Goal: Complete application form: Complete application form

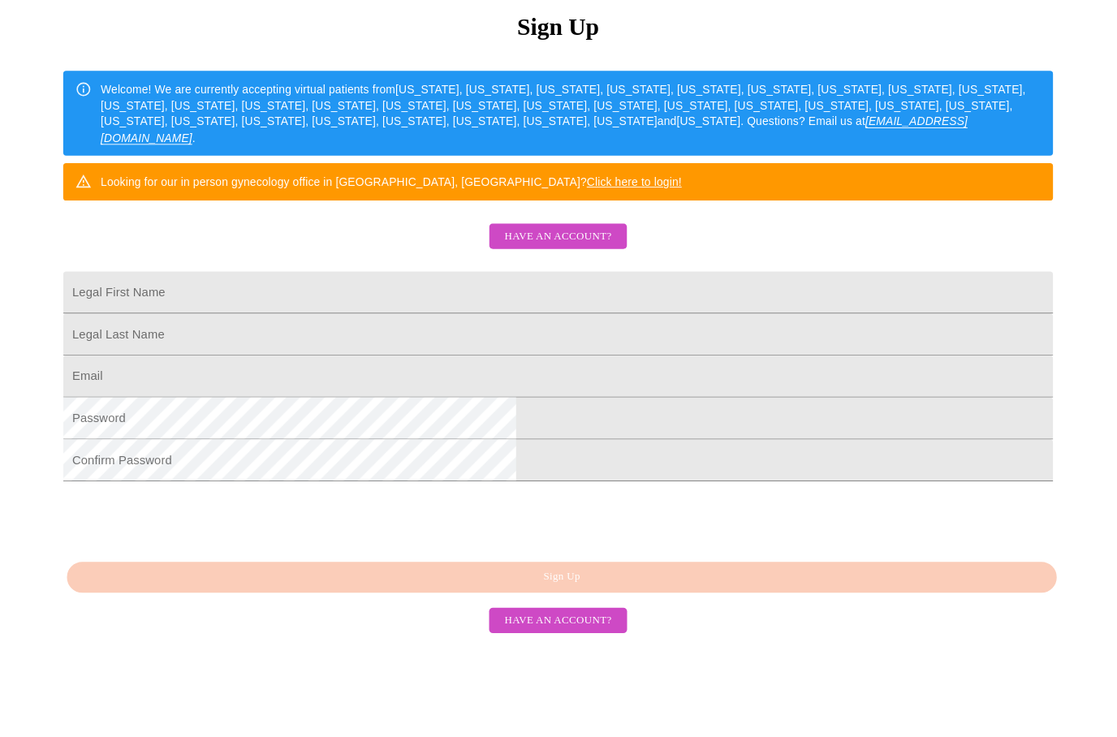
scroll to position [242, 0]
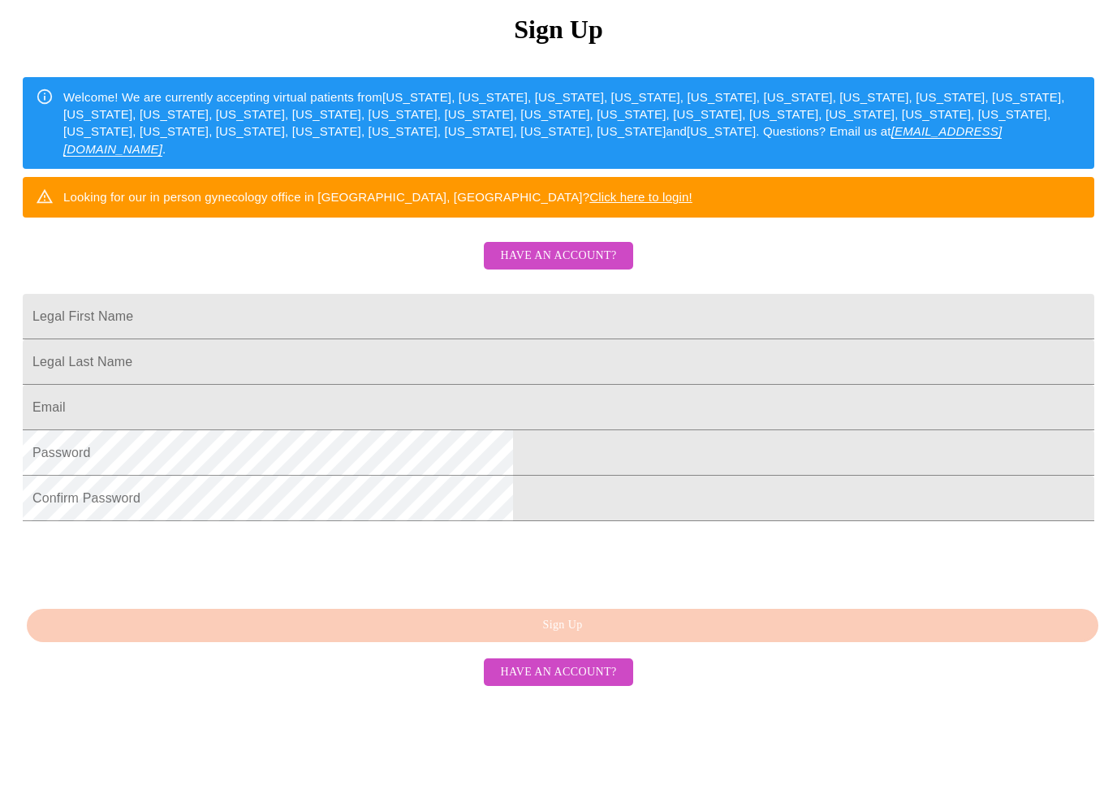
click at [399, 355] on input "Legal First Name" at bounding box center [559, 377] width 1072 height 45
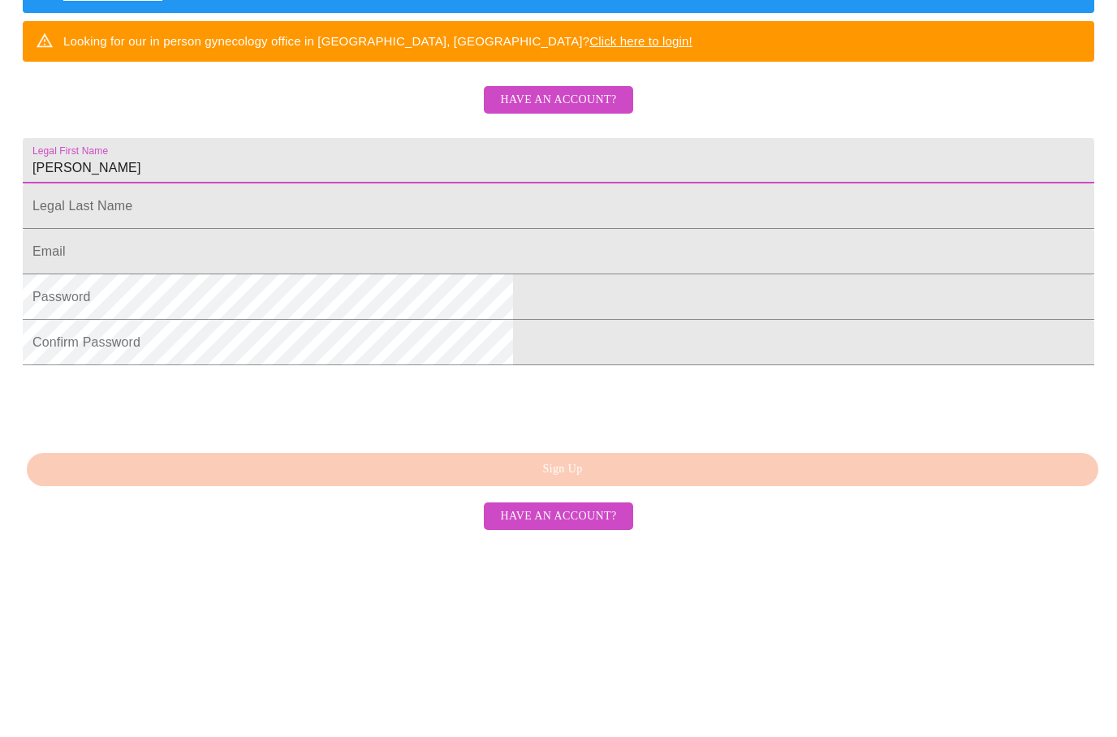
type input "[PERSON_NAME]"
click at [397, 337] on input "Legal First Name" at bounding box center [559, 359] width 1072 height 45
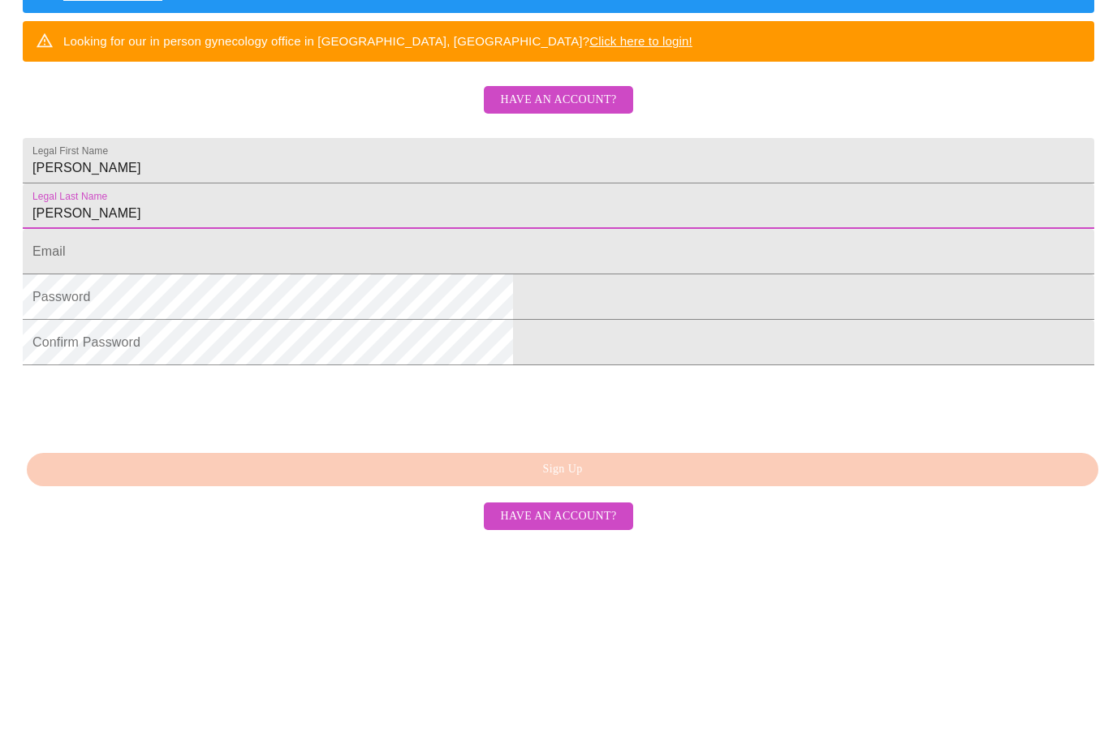
type input "[PERSON_NAME]"
click at [395, 428] on input "Legal First Name" at bounding box center [559, 450] width 1072 height 45
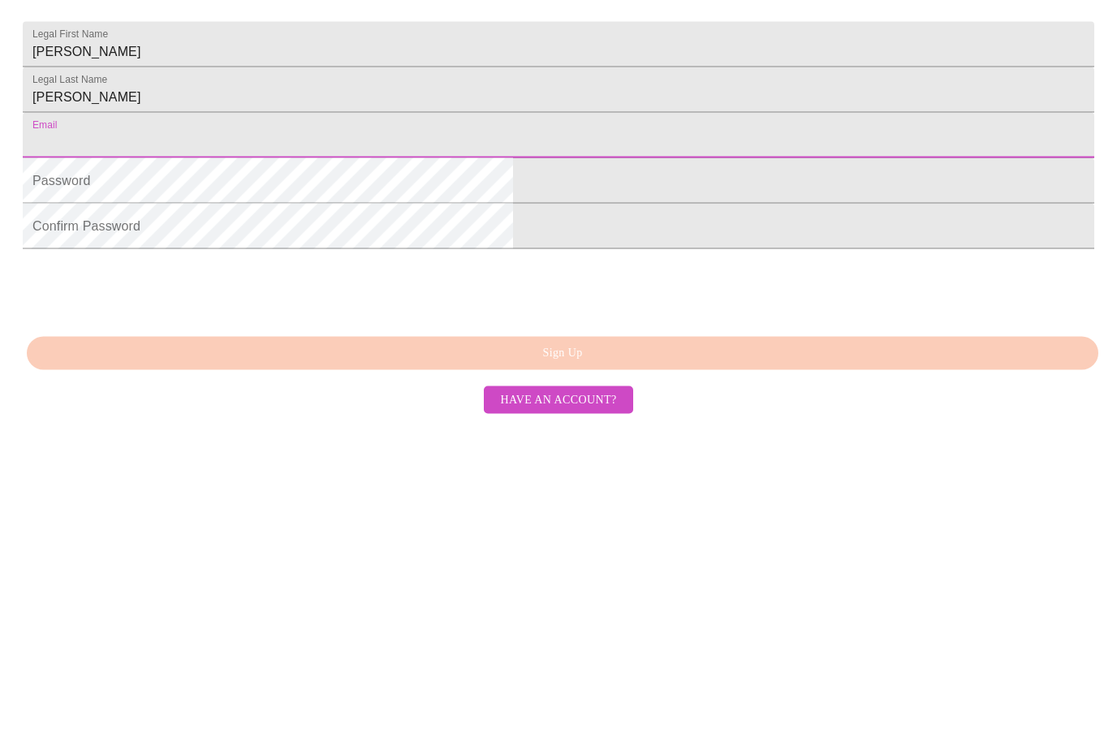
type input "[EMAIL_ADDRESS][DOMAIN_NAME]"
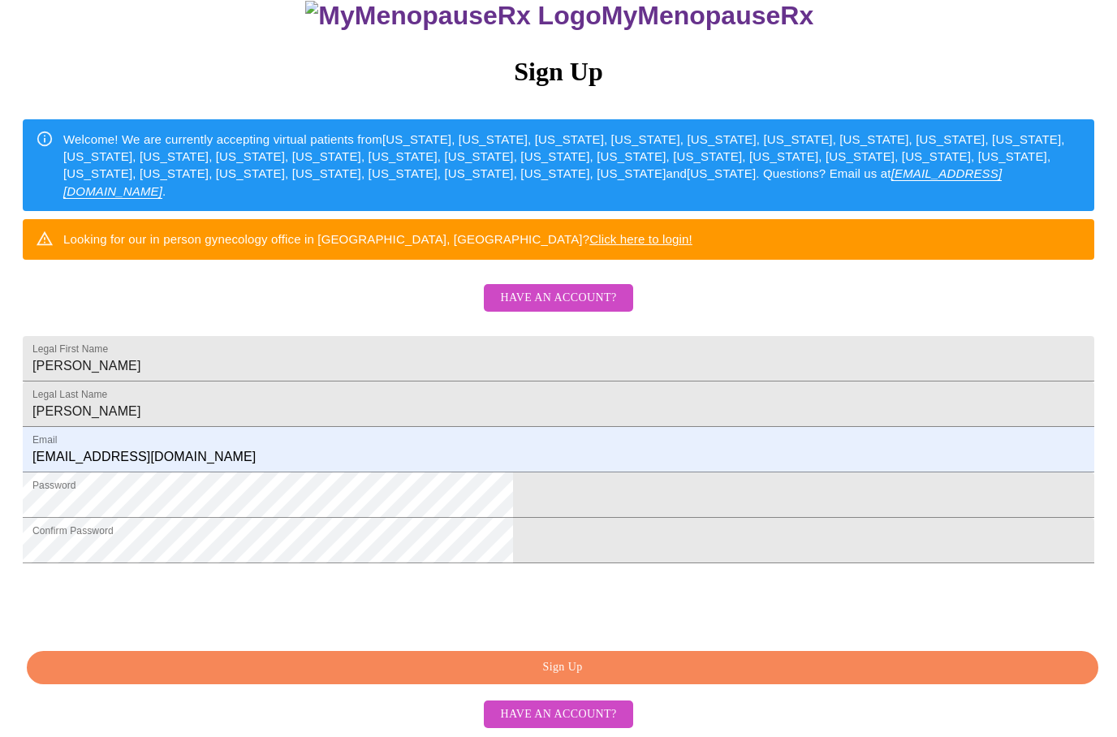
scroll to position [231, 0]
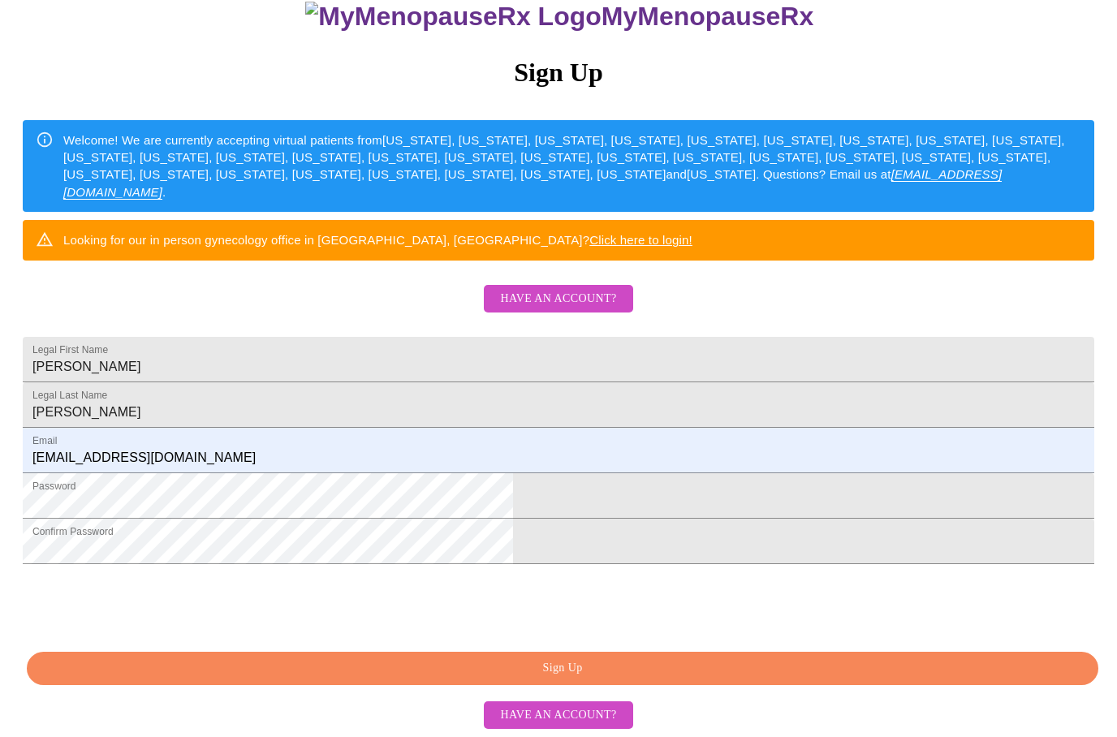
click at [606, 679] on span "Sign Up" at bounding box center [562, 668] width 1034 height 20
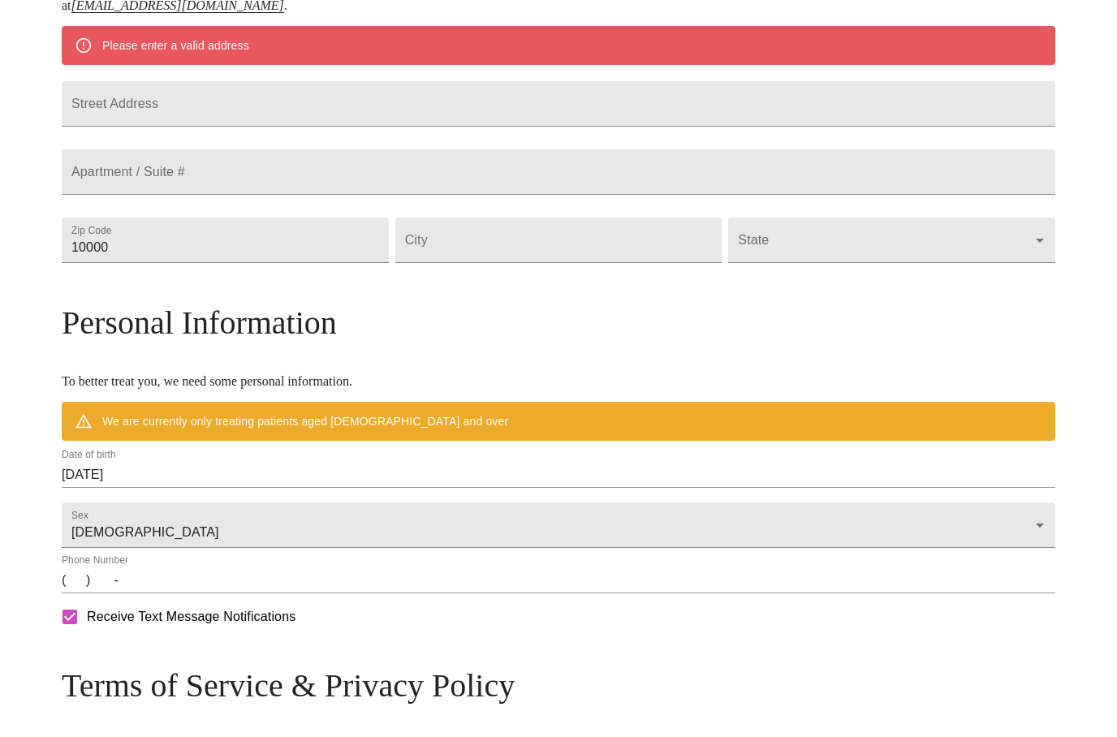
scroll to position [382, 0]
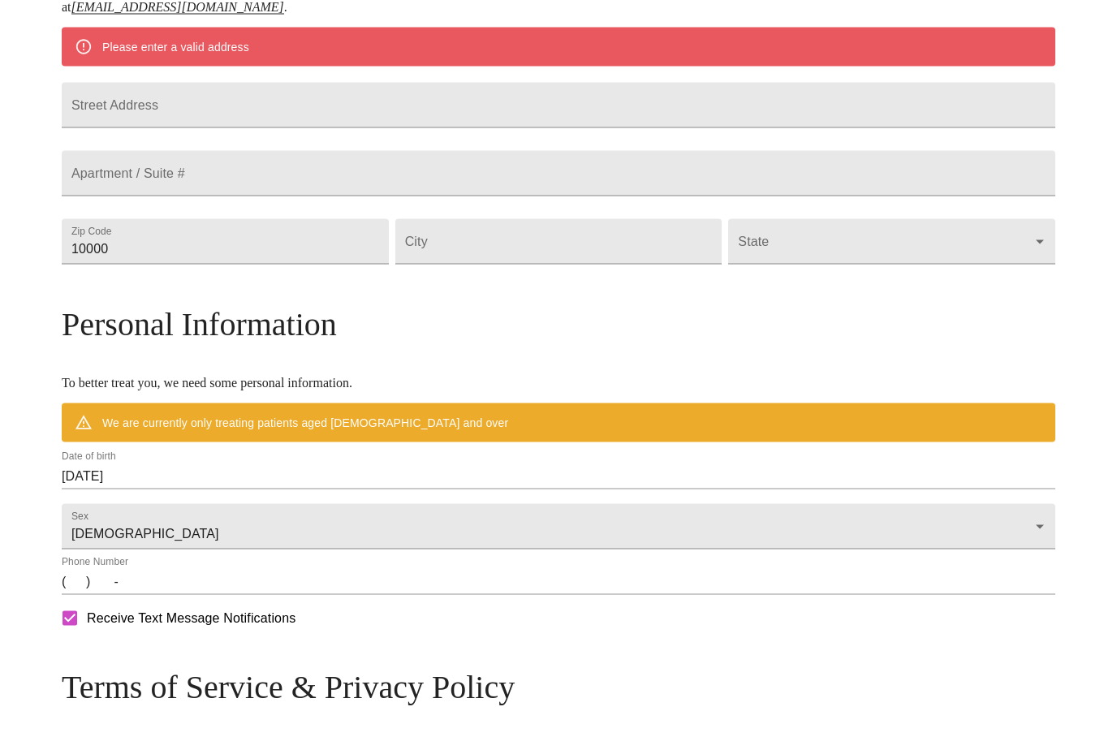
click at [116, 462] on label "Date of birth" at bounding box center [89, 457] width 54 height 10
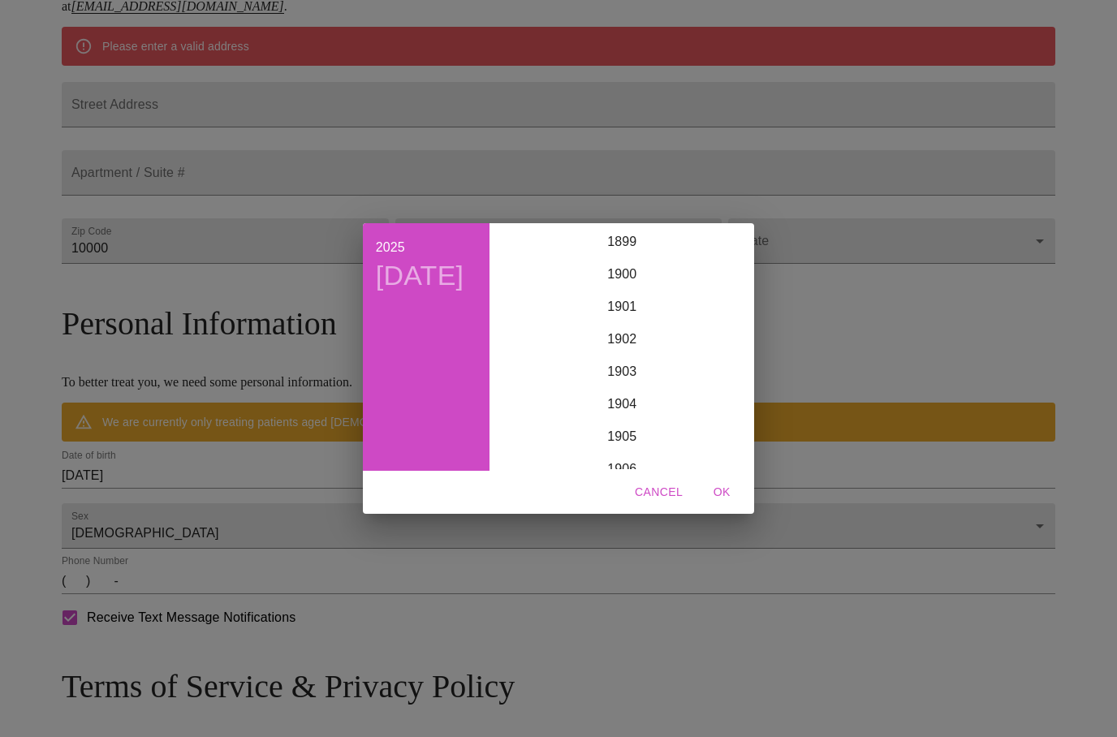
scroll to position [3994, 0]
click at [237, 506] on div "2025 [DATE] 1900 1901 1902 1903 1904 1905 1906 1907 1908 1909 1910 1911 1912 19…" at bounding box center [558, 368] width 1117 height 737
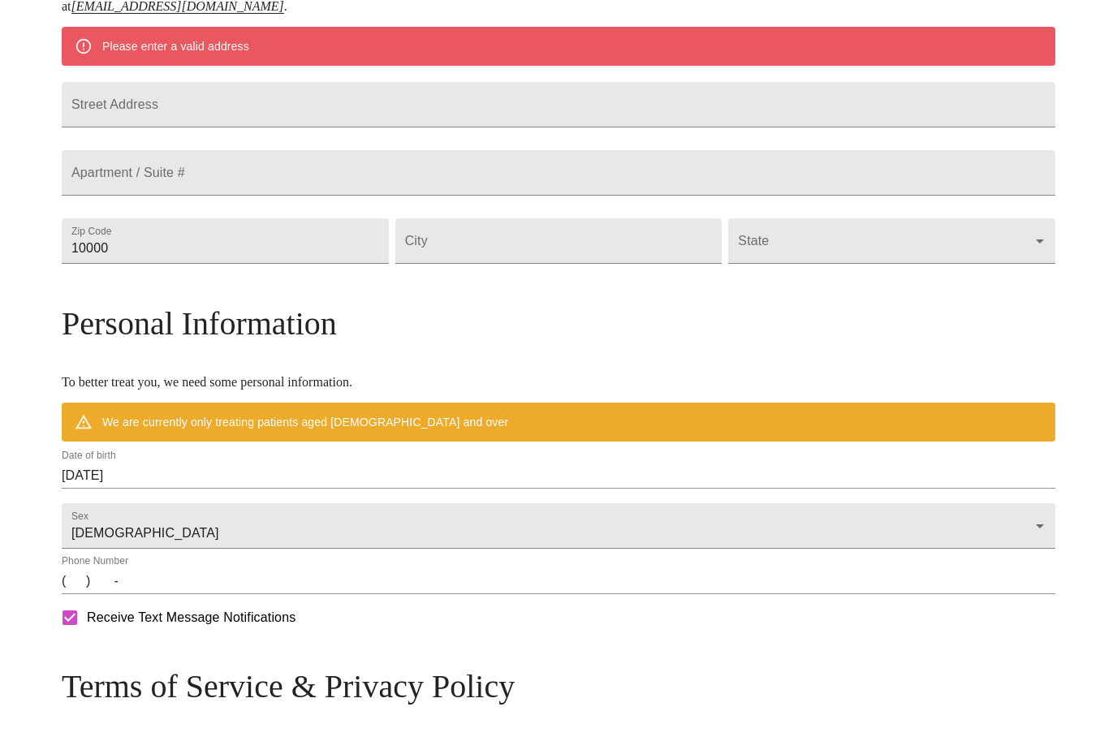
click at [225, 489] on input "[DATE]" at bounding box center [559, 476] width 994 height 26
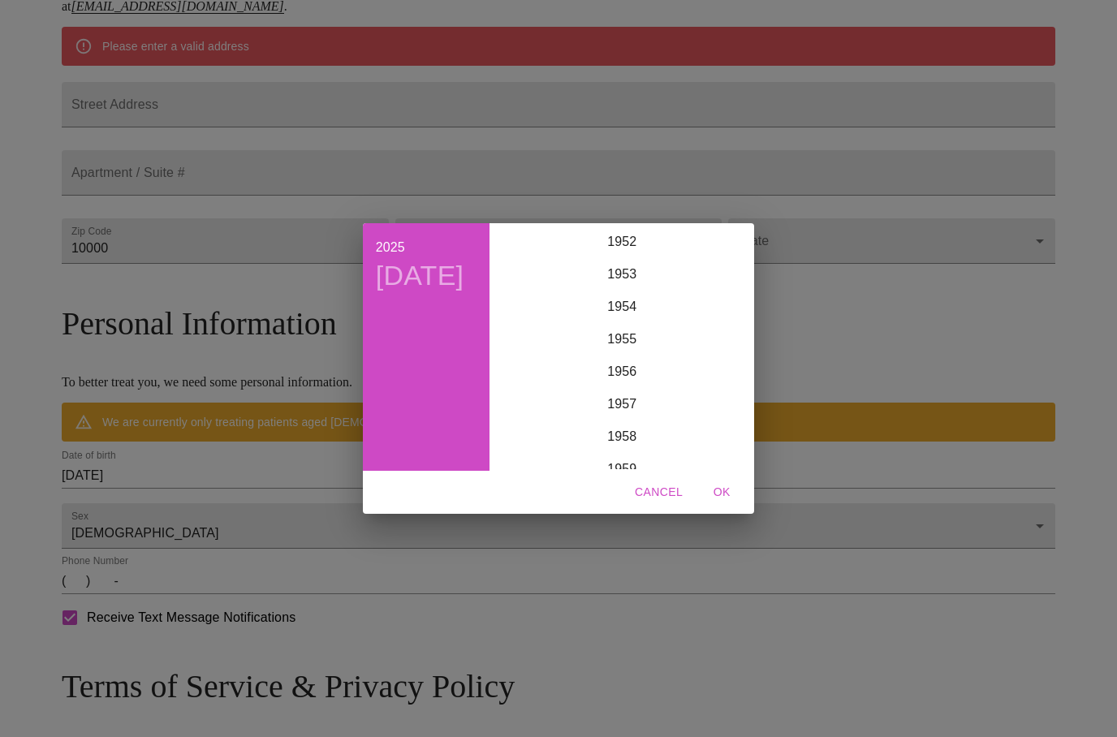
scroll to position [1719, 0]
click at [629, 382] on div "1956" at bounding box center [622, 374] width 252 height 32
click at [707, 374] on div "Sep" at bounding box center [706, 377] width 84 height 61
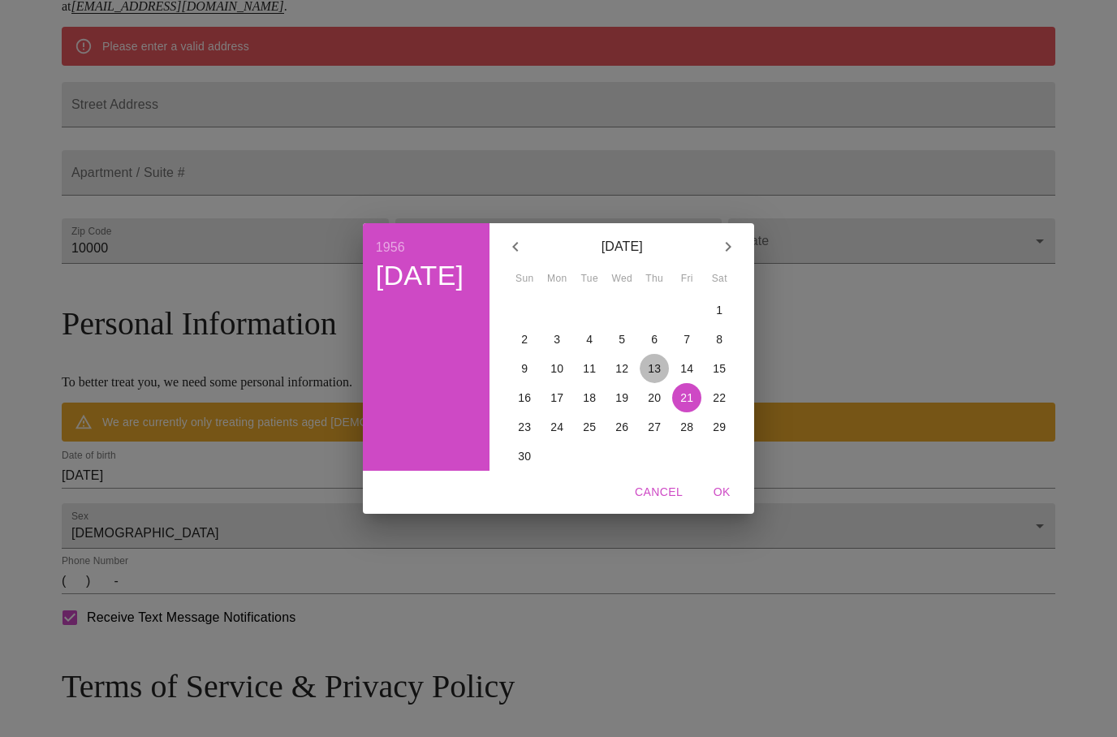
click at [657, 365] on p "13" at bounding box center [654, 368] width 13 height 16
click at [720, 488] on span "OK" at bounding box center [721, 492] width 39 height 20
type input "[DATE]"
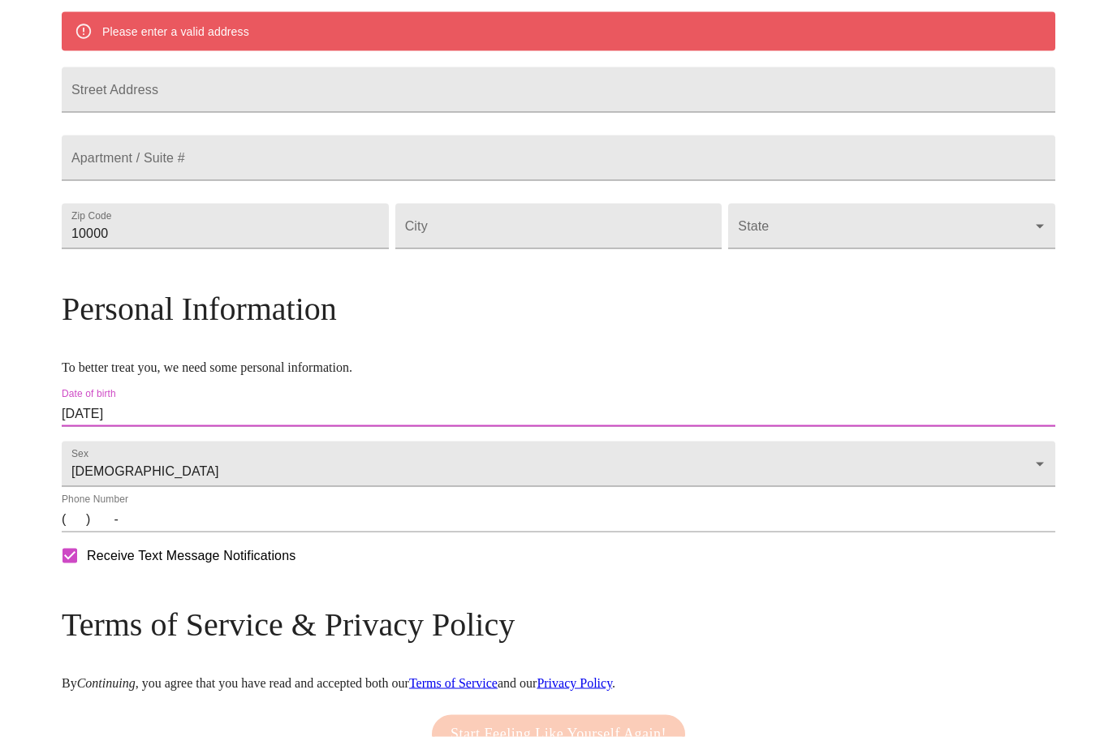
scroll to position [0, 0]
